Goal: Check status: Check status

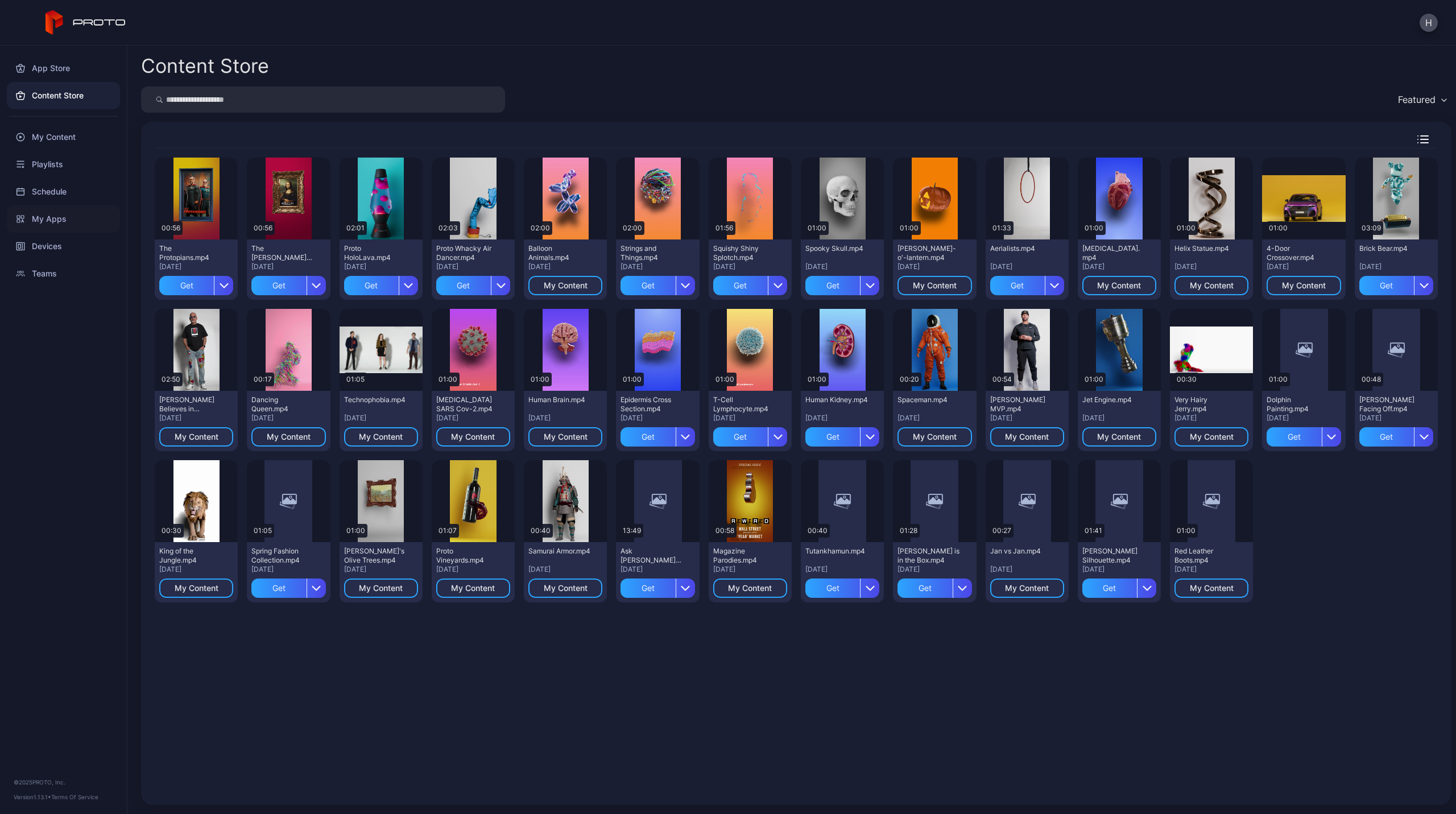
click at [62, 224] on div "My Apps" at bounding box center [63, 219] width 114 height 28
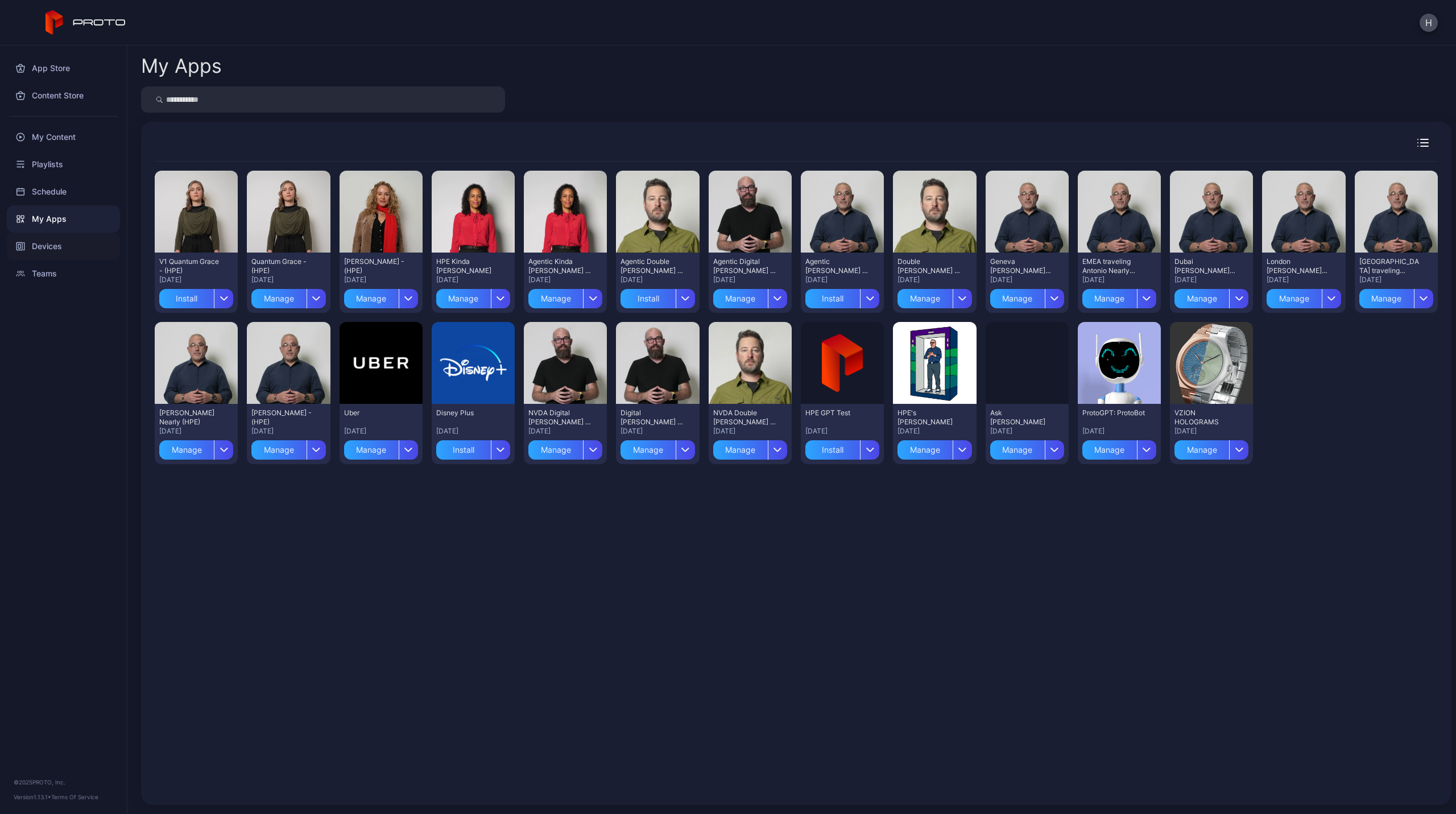
click at [49, 249] on div "Devices" at bounding box center [63, 247] width 114 height 28
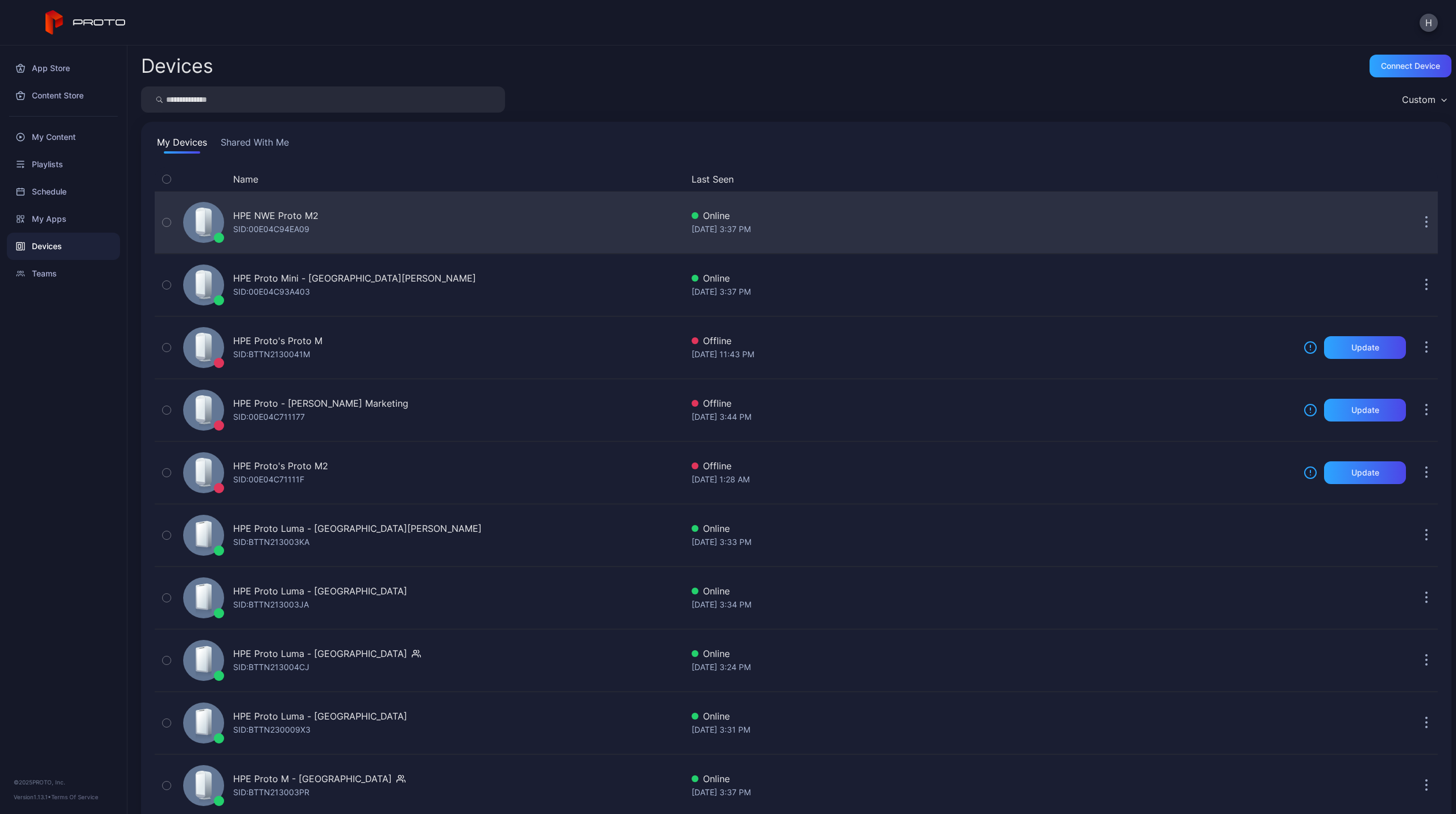
click at [297, 214] on div "HPE NWE Proto M2" at bounding box center [275, 215] width 85 height 14
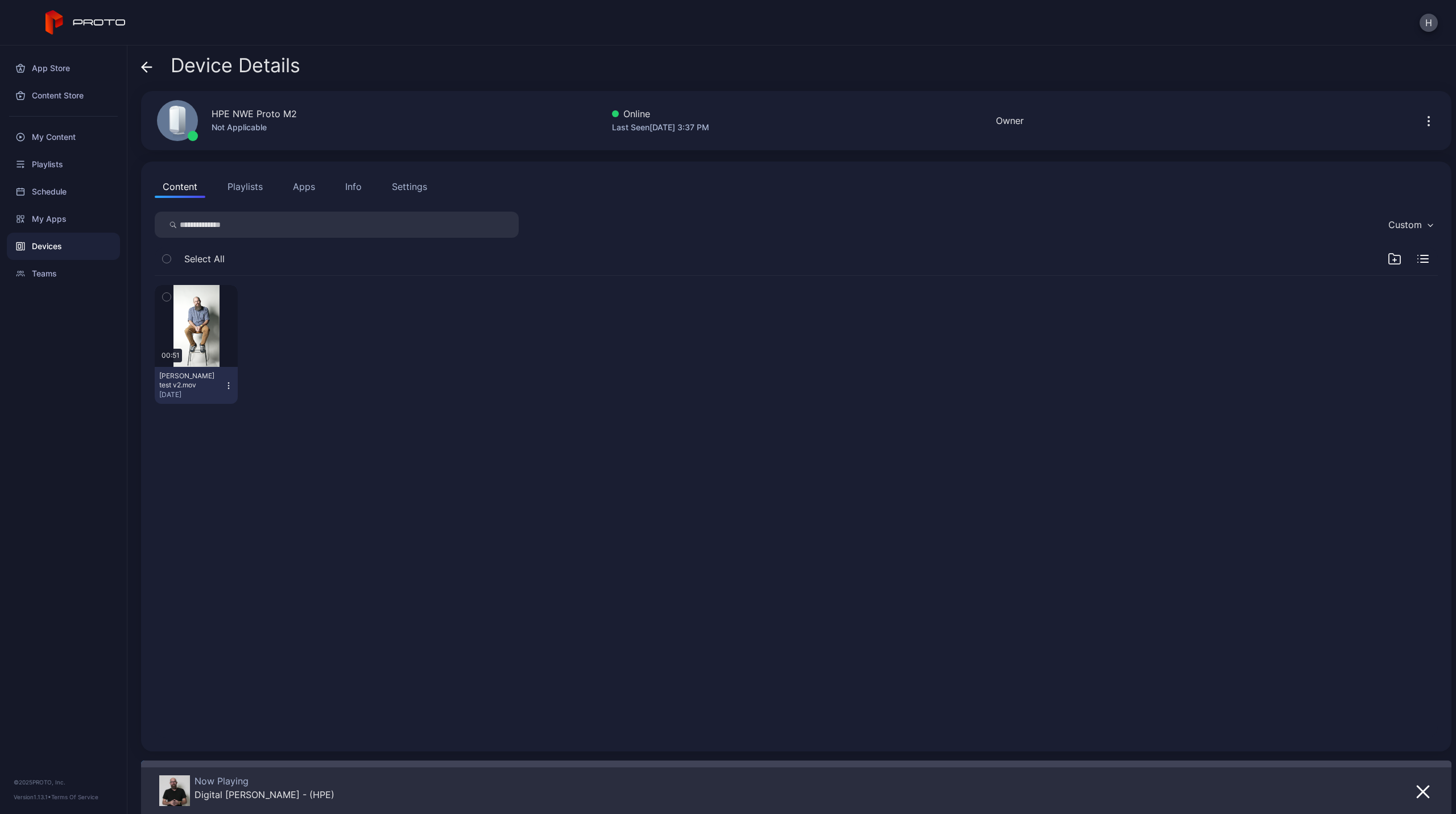
click at [288, 190] on button "Apps" at bounding box center [303, 187] width 38 height 23
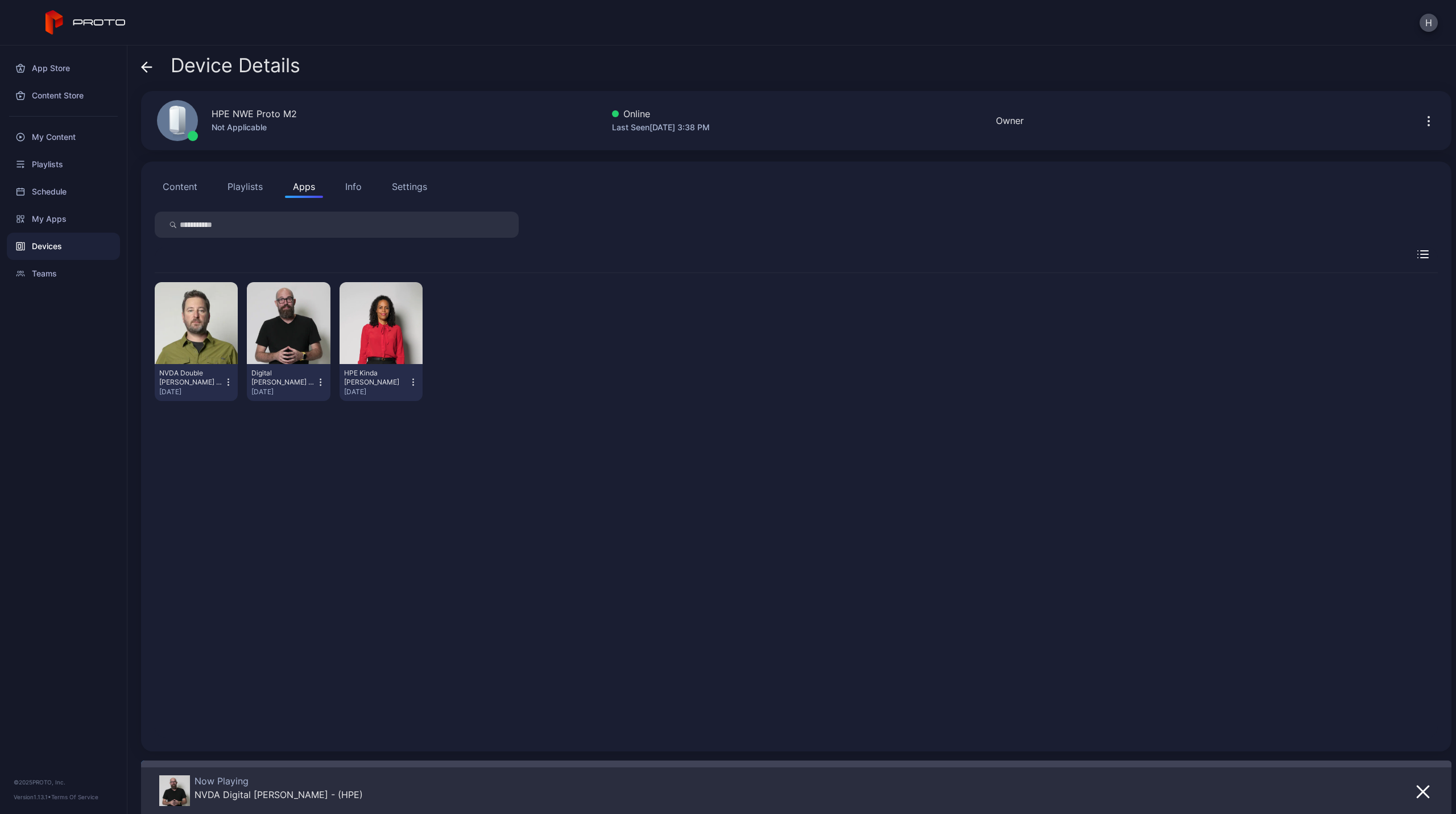
click at [321, 384] on icon "button" at bounding box center [321, 383] width 9 height 11
click at [399, 438] on div "NVDA Double [PERSON_NAME] - (HPE) [DATE] Digital [PERSON_NAME] - (HPE) [DATE] H…" at bounding box center [795, 505] width 1283 height 465
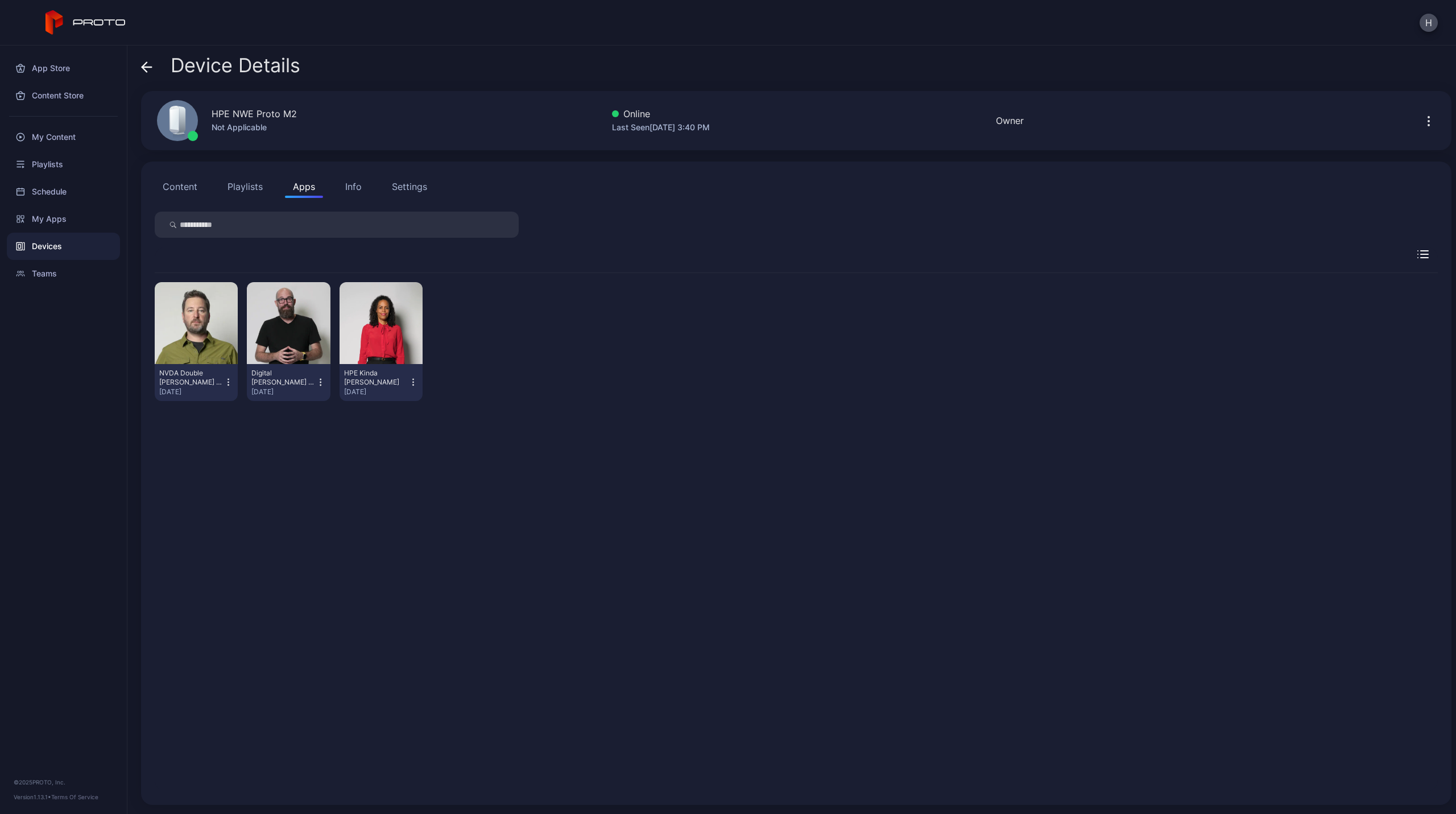
click at [147, 72] on icon at bounding box center [147, 67] width 11 height 11
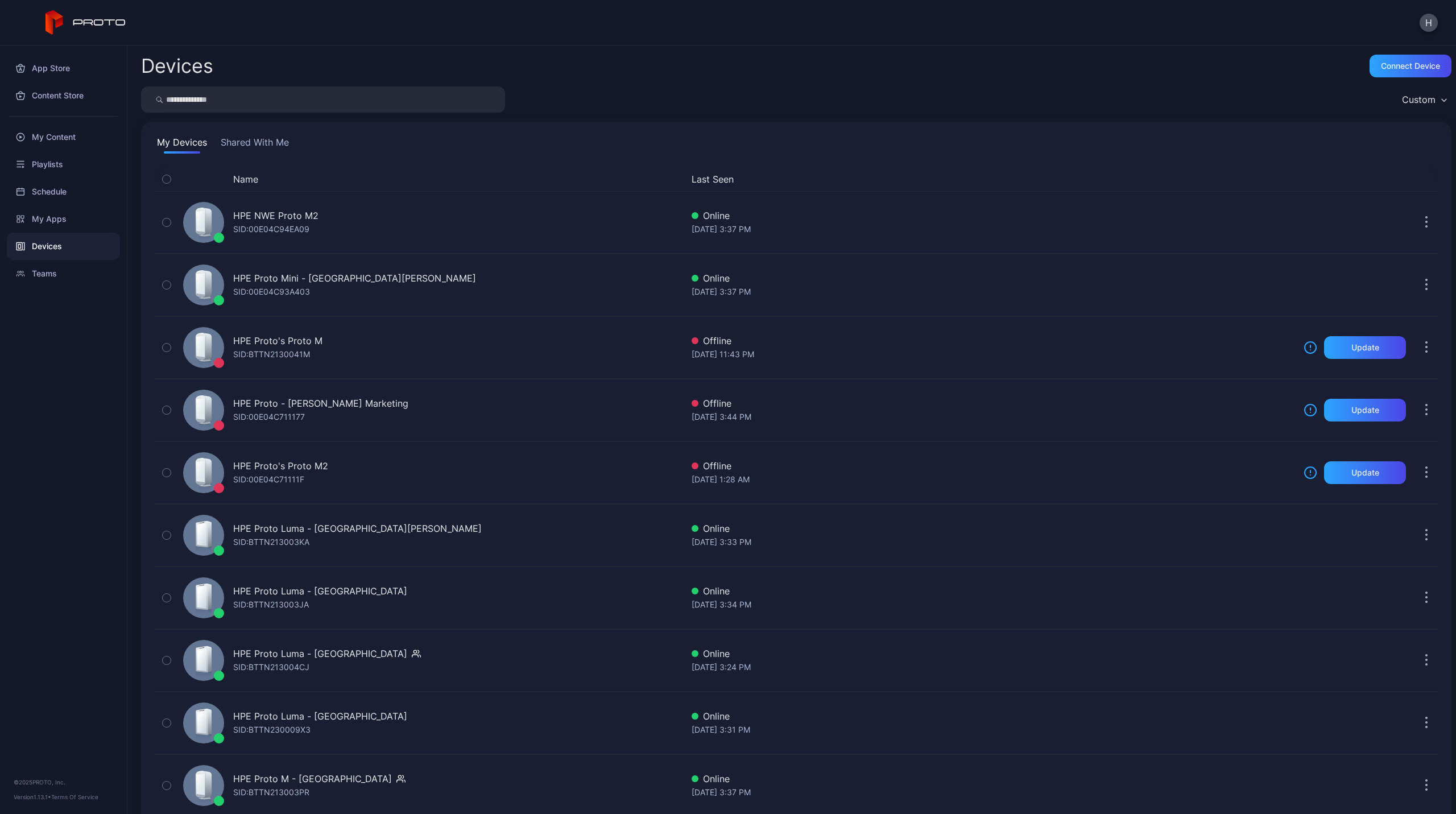
click at [45, 240] on div "Devices" at bounding box center [63, 247] width 114 height 28
click at [42, 249] on div "Devices" at bounding box center [63, 247] width 114 height 28
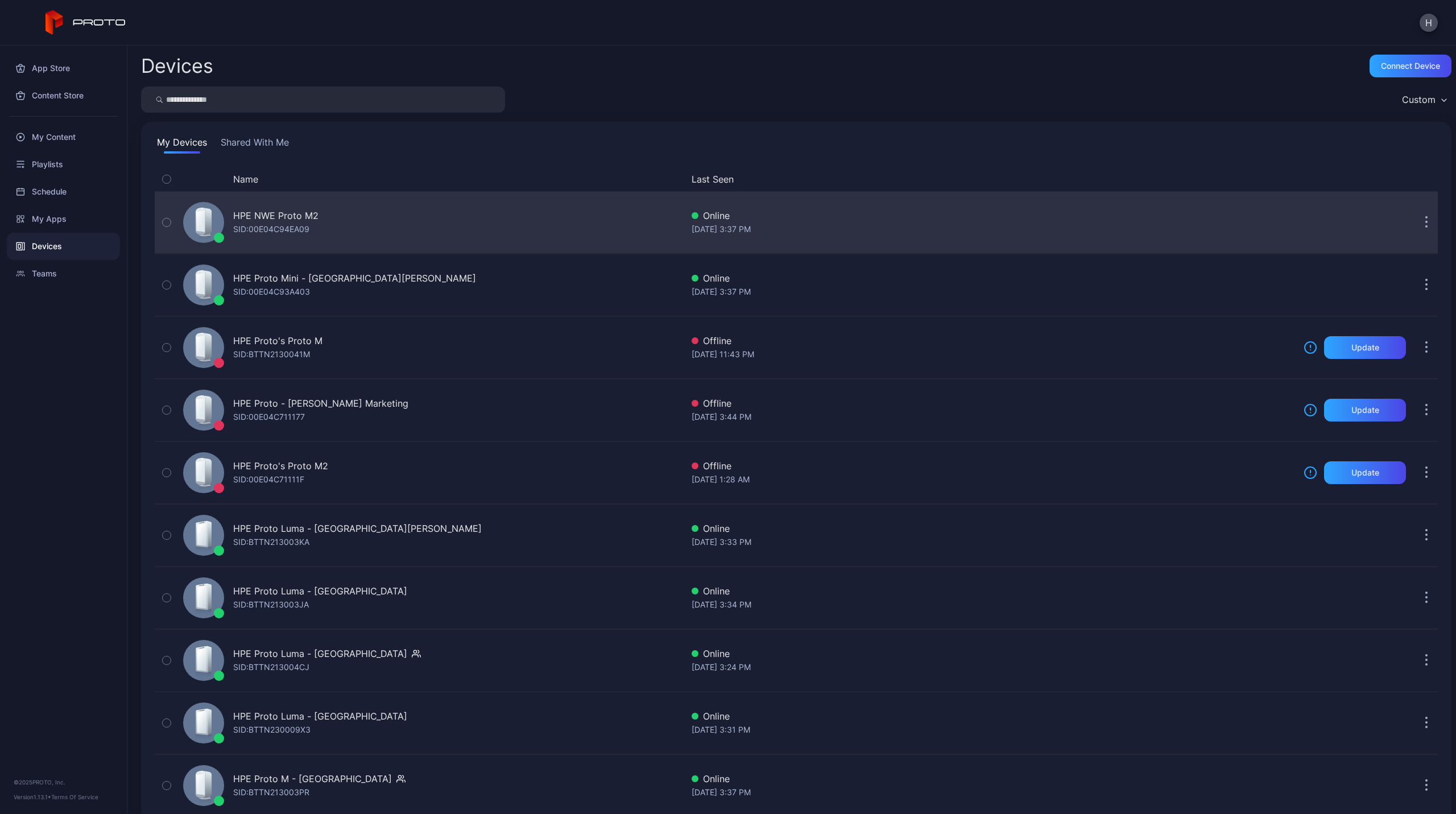
click at [264, 211] on div "HPE NWE Proto M2" at bounding box center [275, 215] width 85 height 14
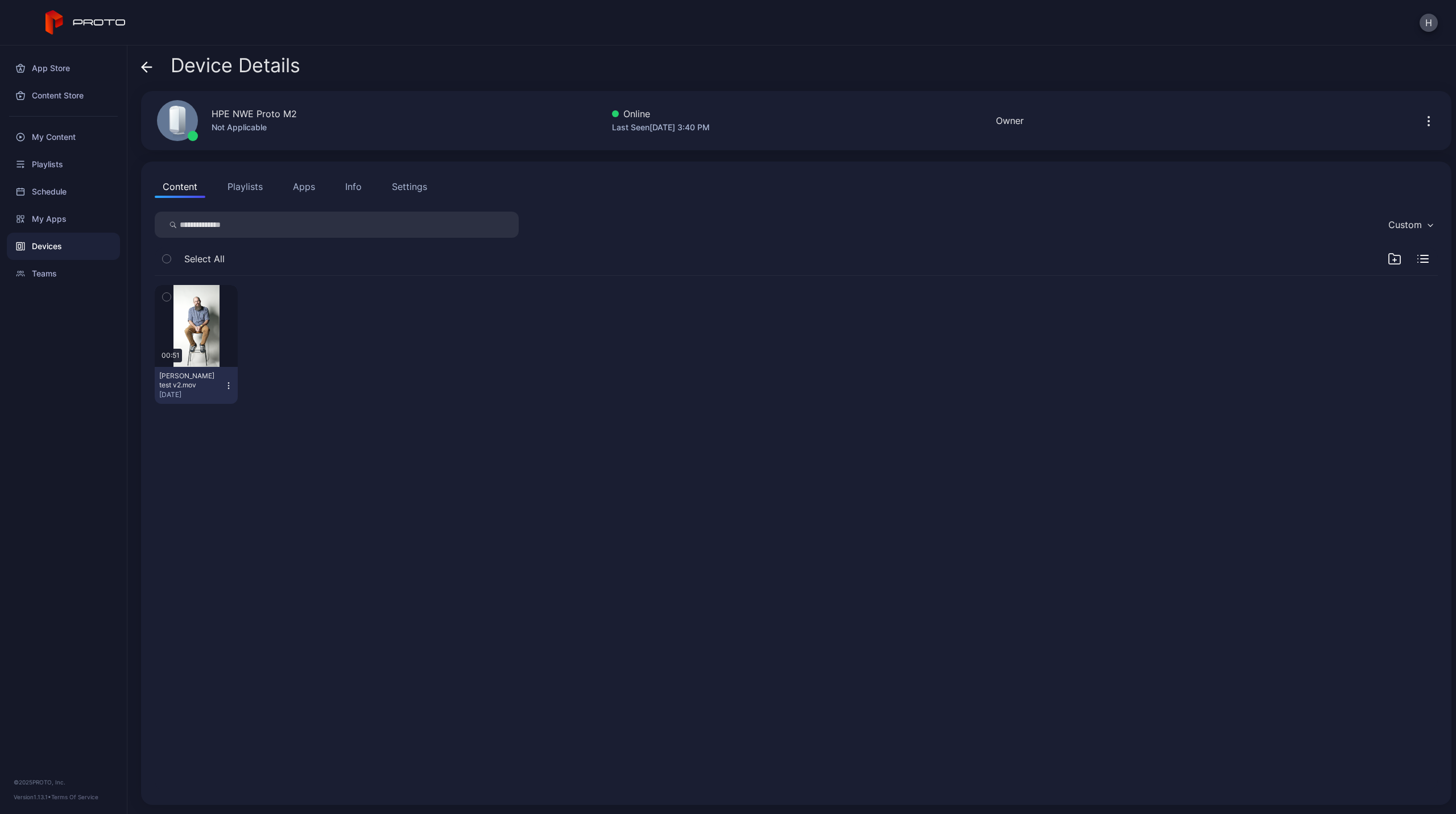
click at [305, 186] on button "Apps" at bounding box center [303, 187] width 38 height 23
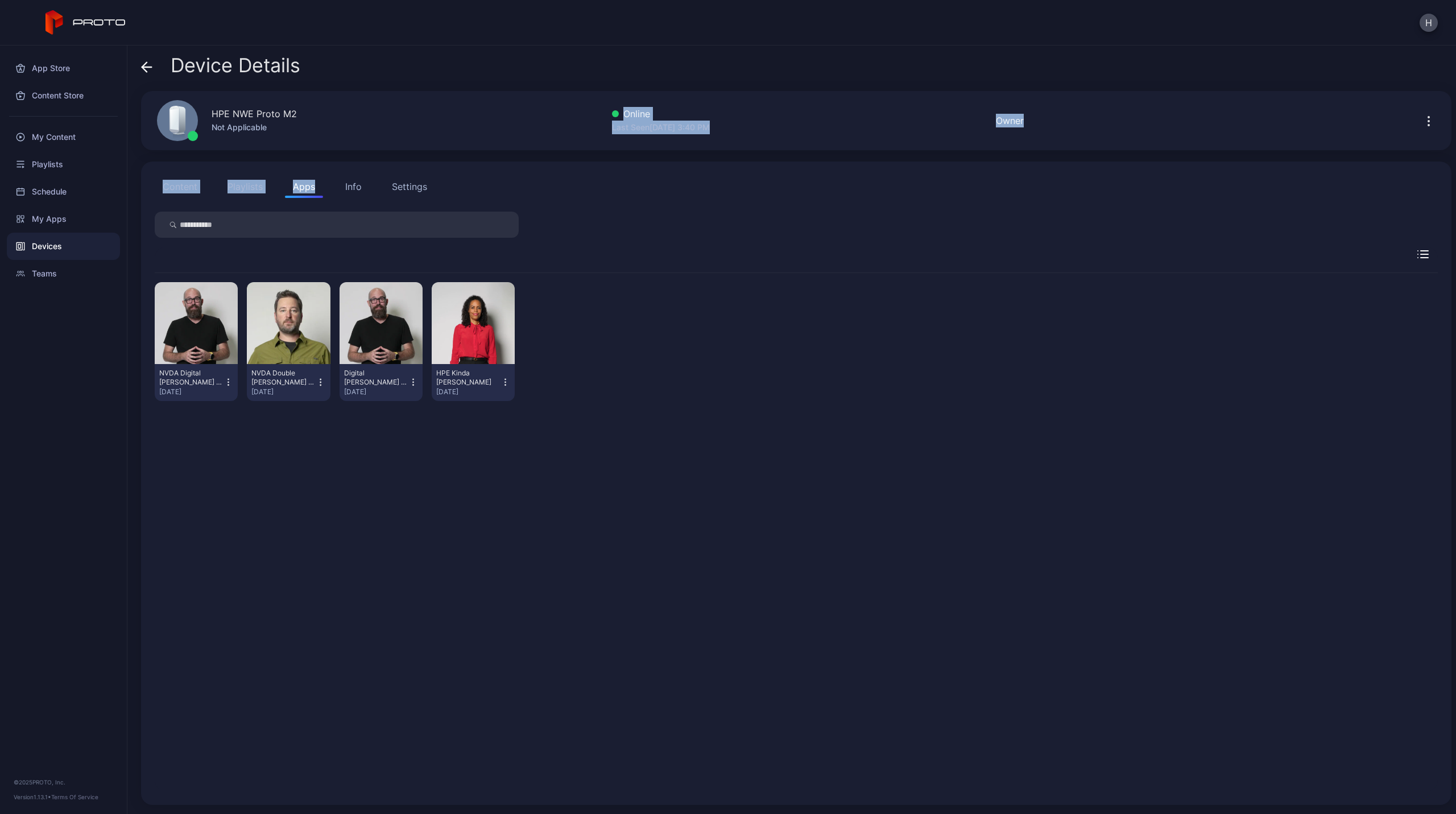
drag, startPoint x: 313, startPoint y: 168, endPoint x: 320, endPoint y: 148, distance: 21.2
click at [320, 148] on div "Device Details HPE NWE Proto M2 Not Applicable Online Last Seen [DATE] 3:40 PM …" at bounding box center [792, 430] width 1329 height 769
click at [378, 429] on div "NVDA Digital [PERSON_NAME] - (HPE) [DATE] NVDA Double [PERSON_NAME] - (HPE) [DA…" at bounding box center [795, 532] width 1283 height 518
click at [412, 381] on icon "button" at bounding box center [413, 383] width 9 height 11
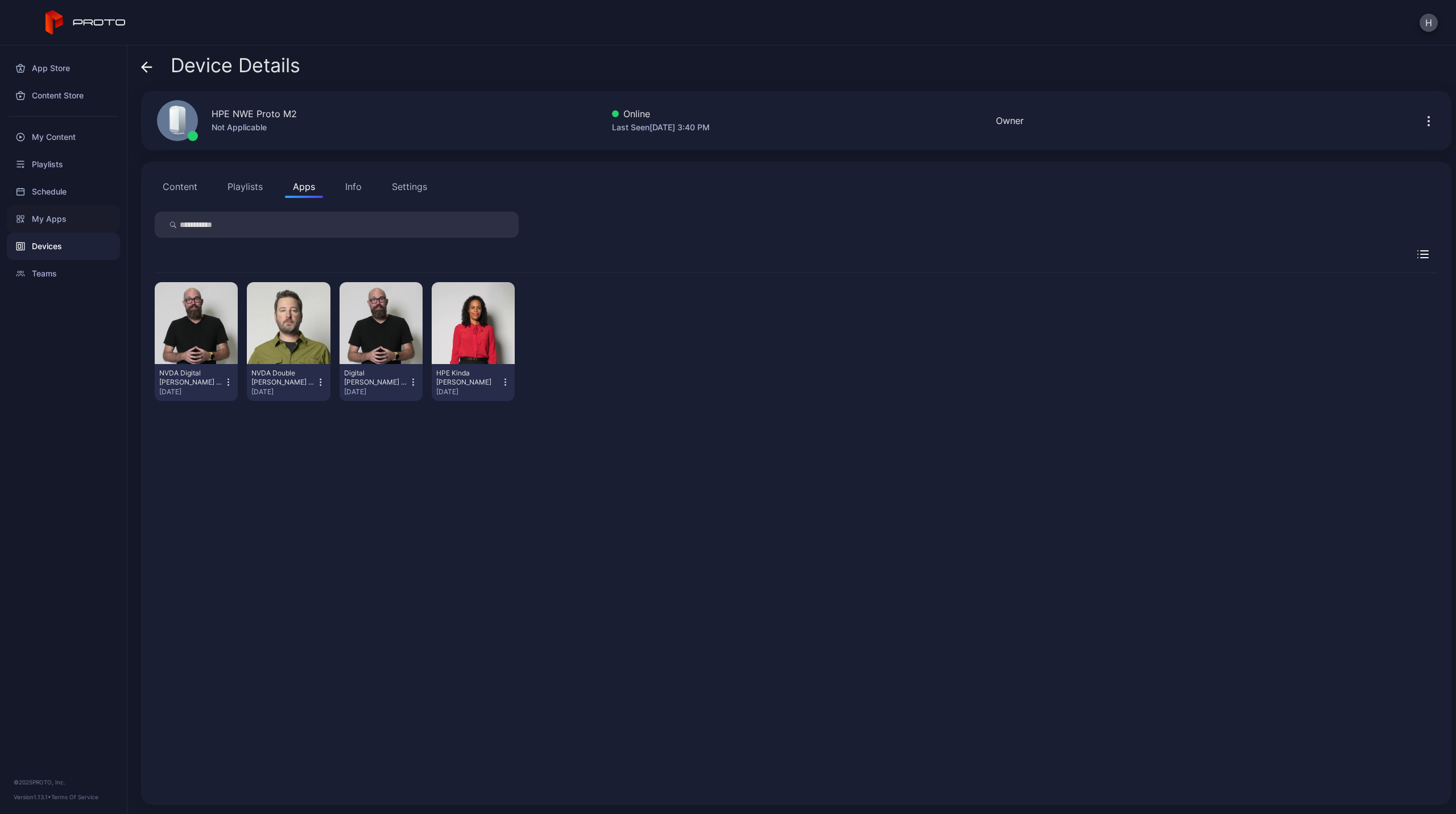
click at [41, 221] on div "My Apps" at bounding box center [63, 219] width 114 height 28
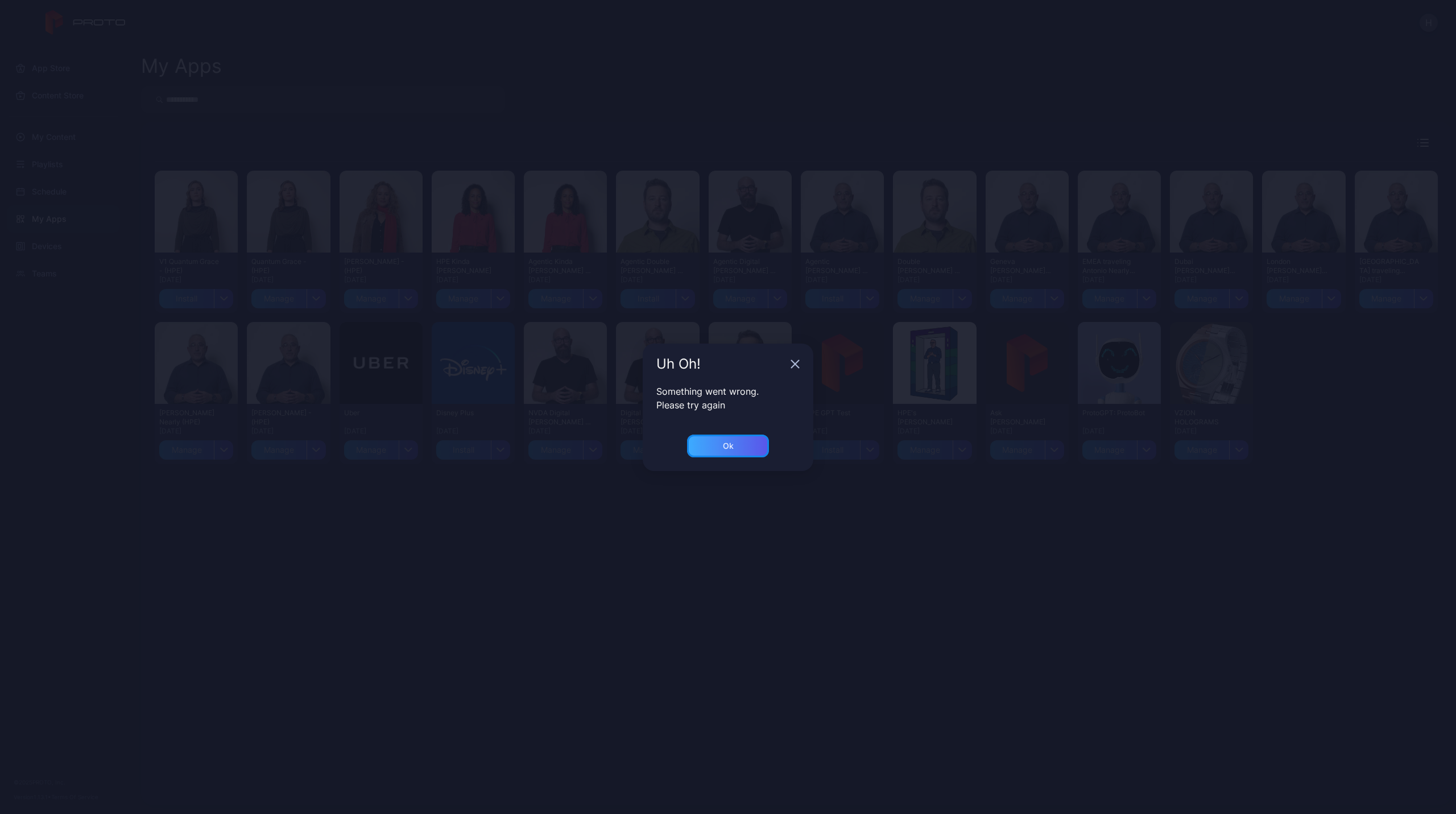
click at [713, 439] on div "Ok" at bounding box center [728, 445] width 82 height 23
